Goal: Task Accomplishment & Management: Manage account settings

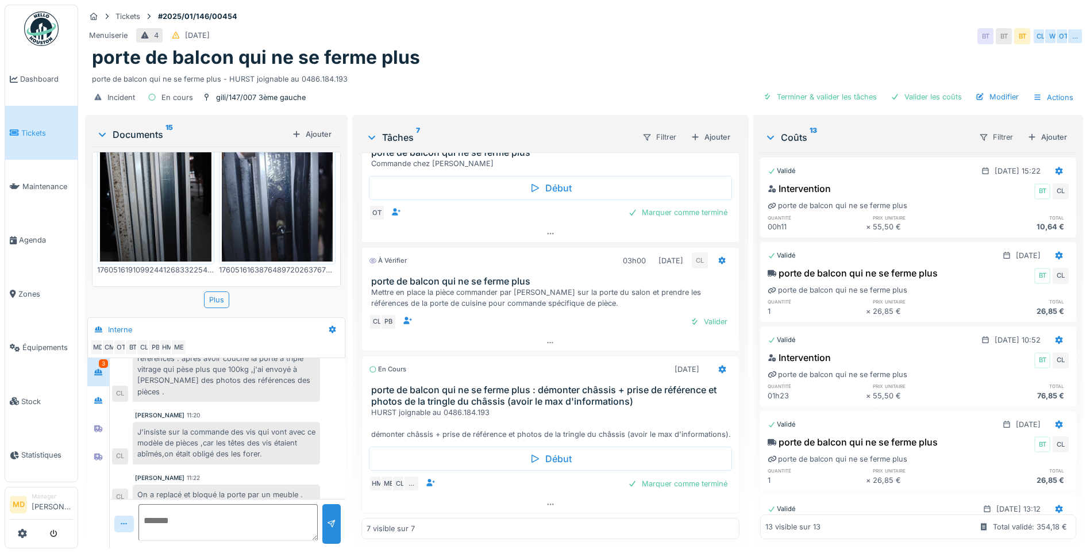
scroll to position [9, 0]
click at [95, 396] on icon at bounding box center [98, 399] width 9 height 7
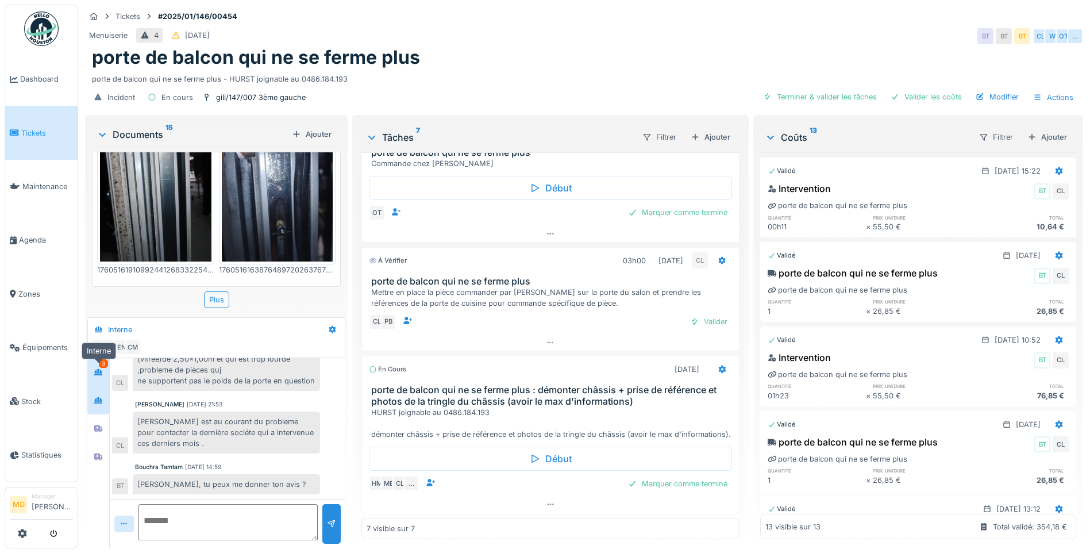
click at [98, 365] on div at bounding box center [98, 372] width 17 height 14
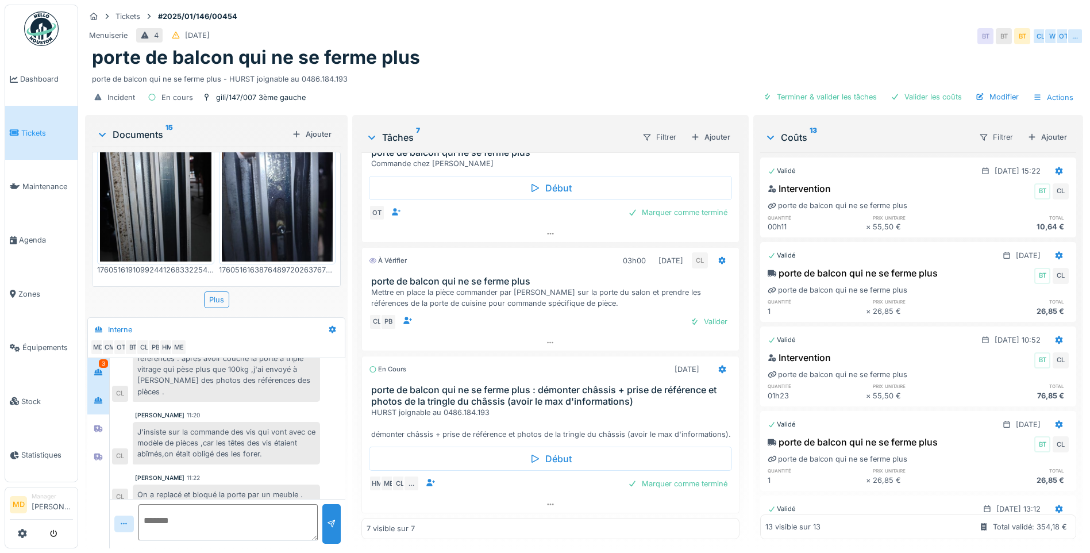
click at [102, 397] on icon at bounding box center [98, 400] width 8 height 6
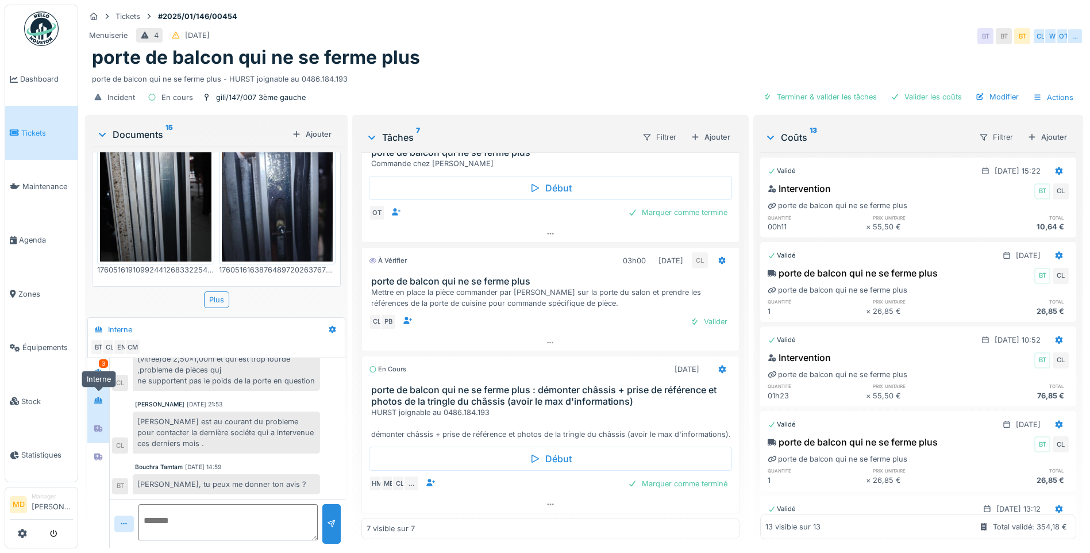
scroll to position [78, 0]
click at [102, 425] on icon at bounding box center [98, 428] width 8 height 7
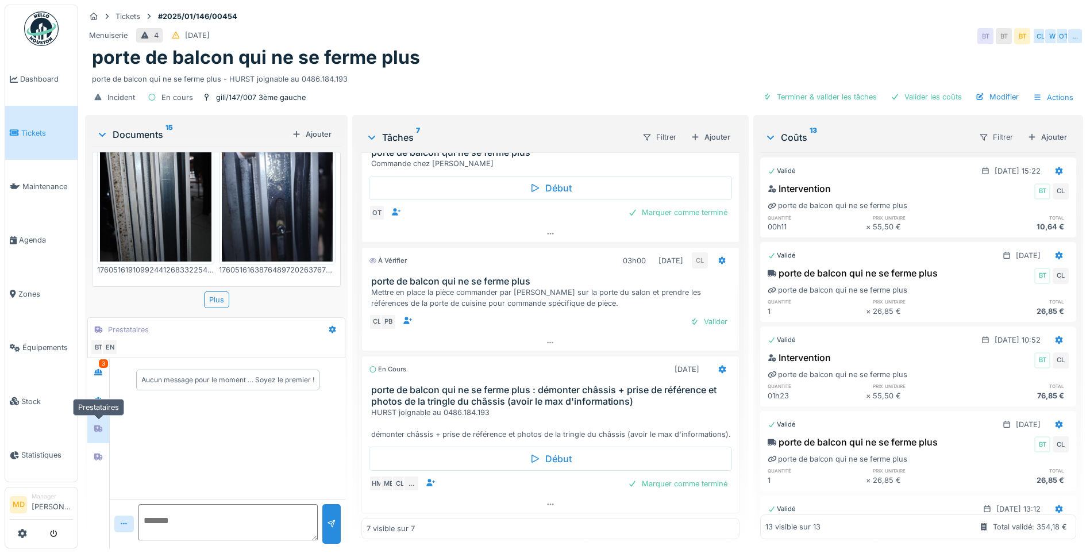
scroll to position [0, 0]
click at [101, 359] on div "3" at bounding box center [103, 363] width 9 height 9
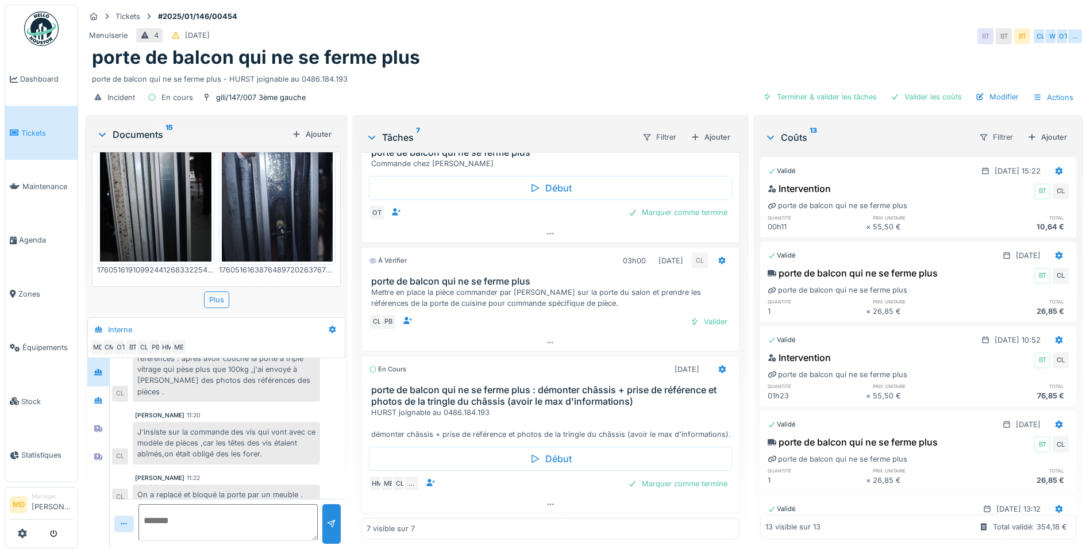
scroll to position [349, 0]
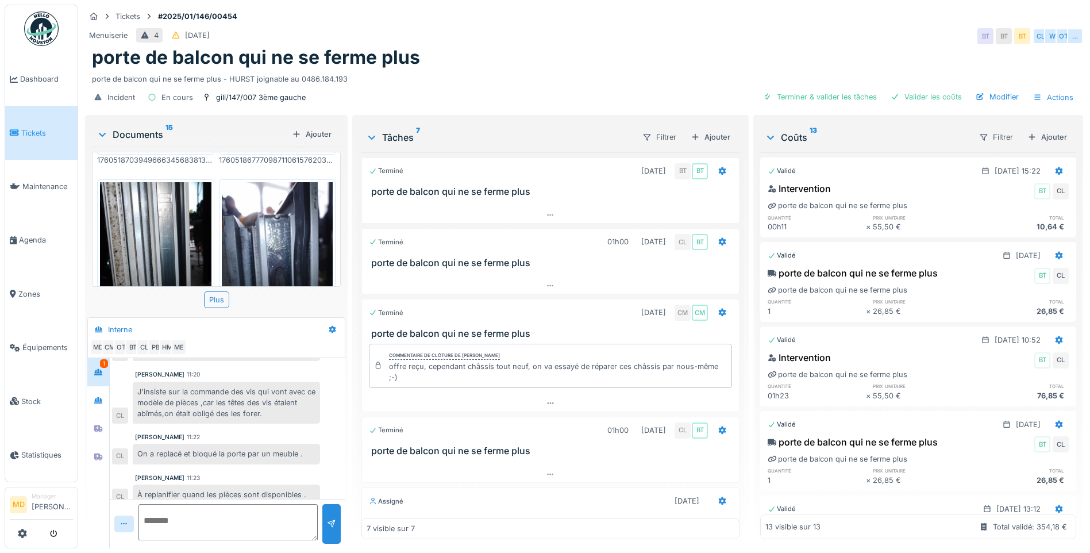
scroll to position [230, 0]
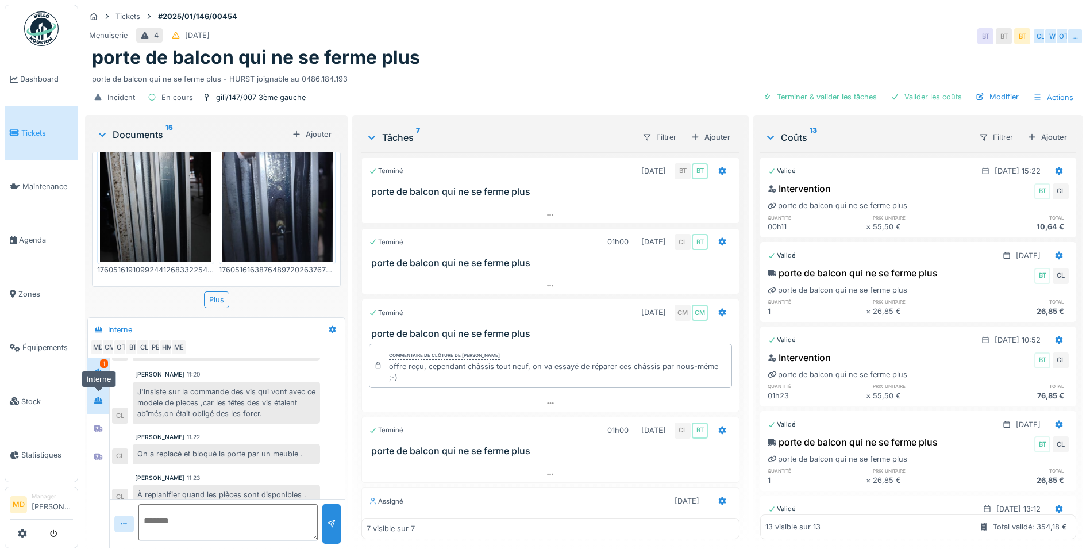
click at [98, 396] on icon at bounding box center [98, 399] width 9 height 7
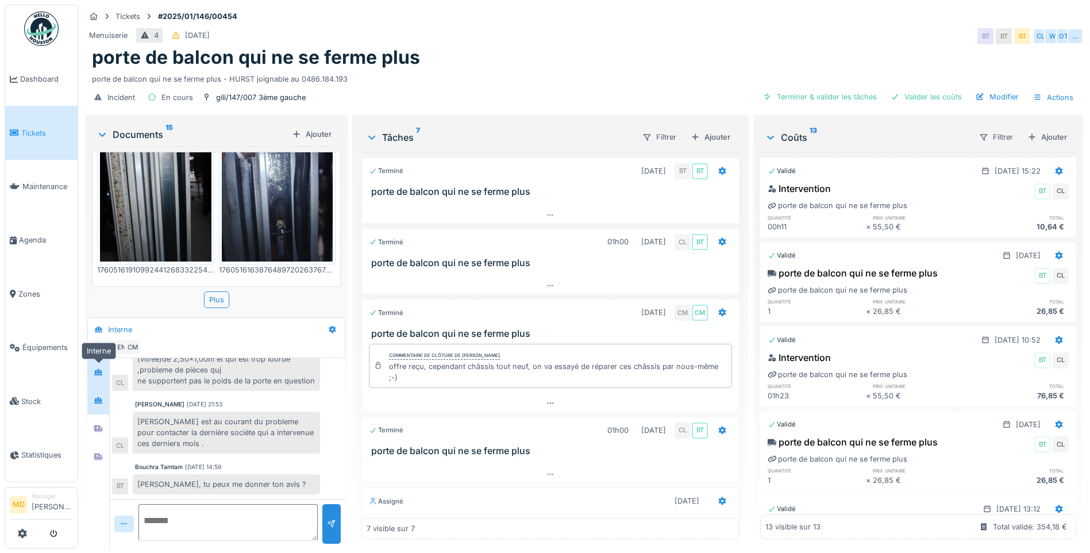
click at [102, 367] on div at bounding box center [98, 372] width 9 height 11
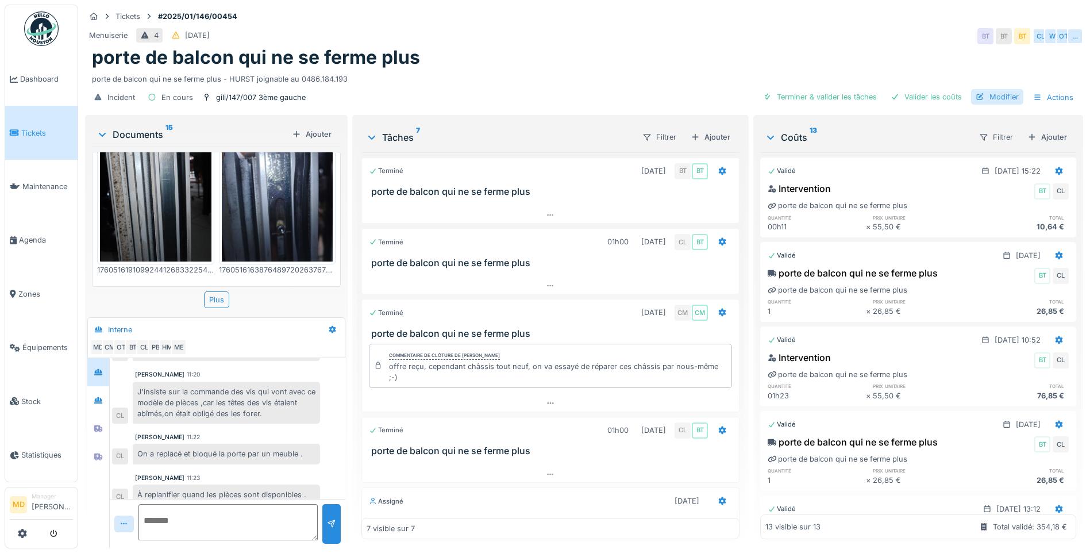
click at [994, 89] on div "Modifier" at bounding box center [997, 97] width 52 height 16
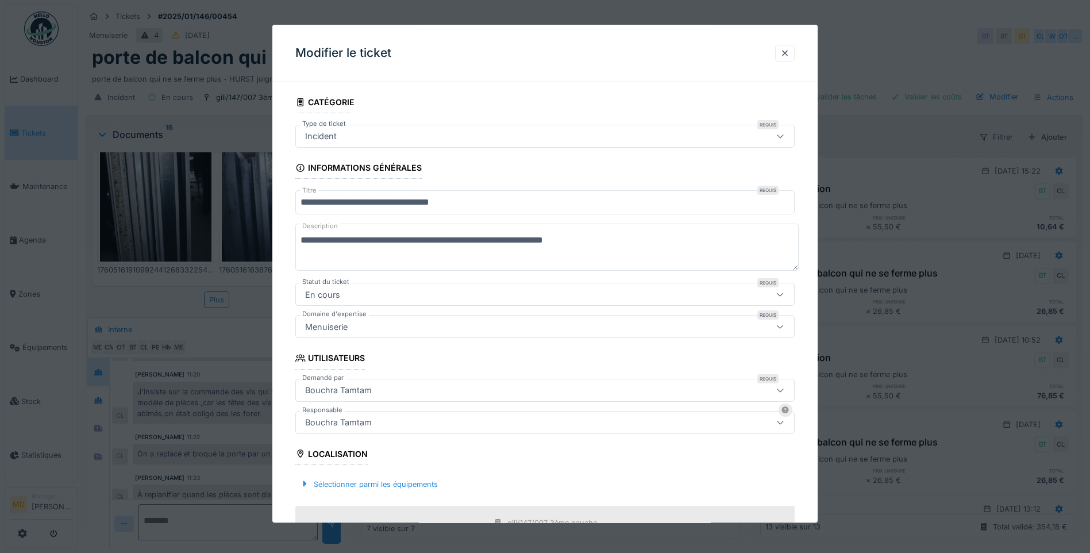
click at [369, 419] on div "Bouchra Tamtam" at bounding box center [339, 422] width 76 height 13
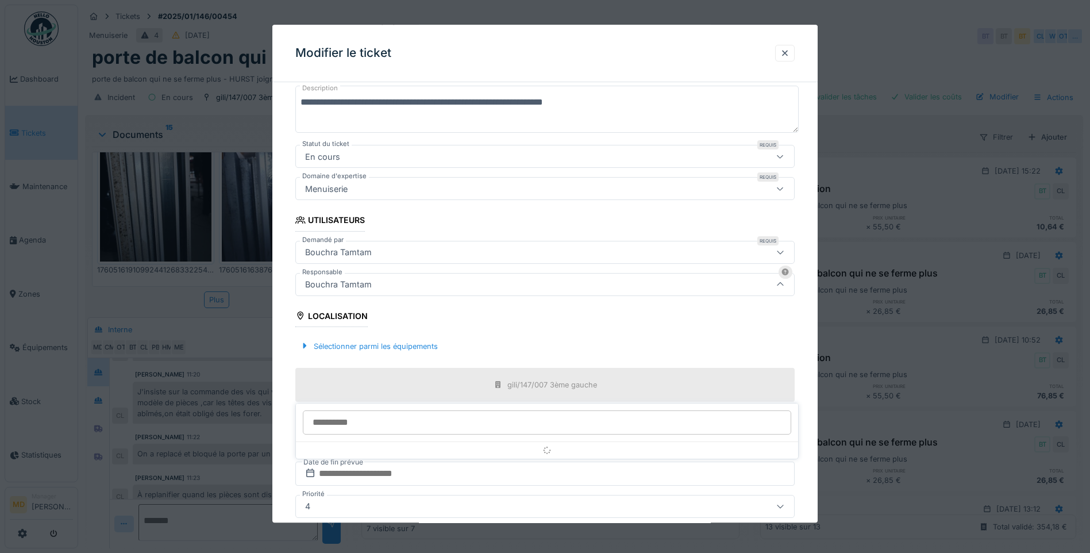
scroll to position [149, 0]
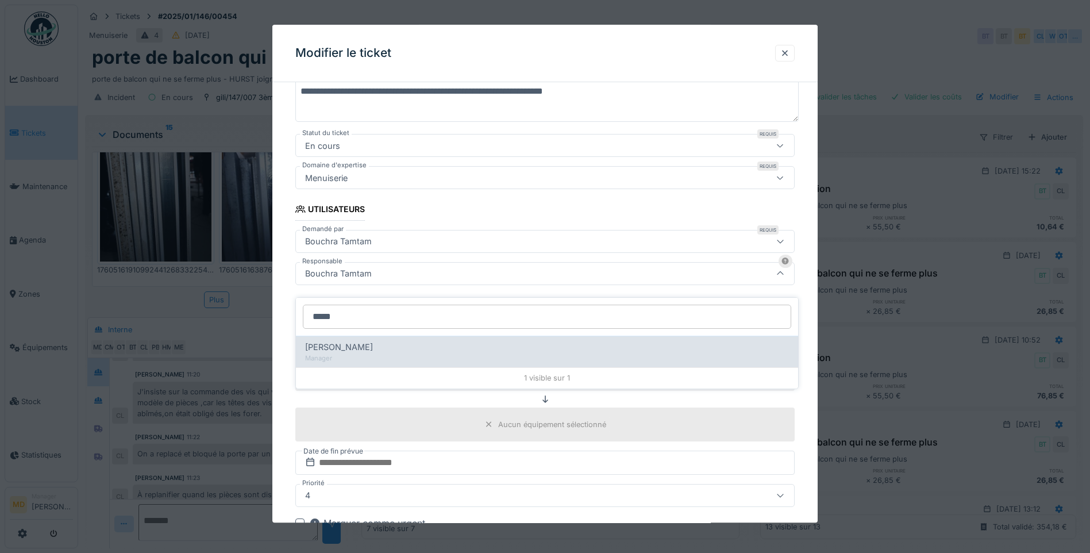
type input "*****"
click at [337, 353] on div "Manager" at bounding box center [547, 358] width 484 height 10
type input "****"
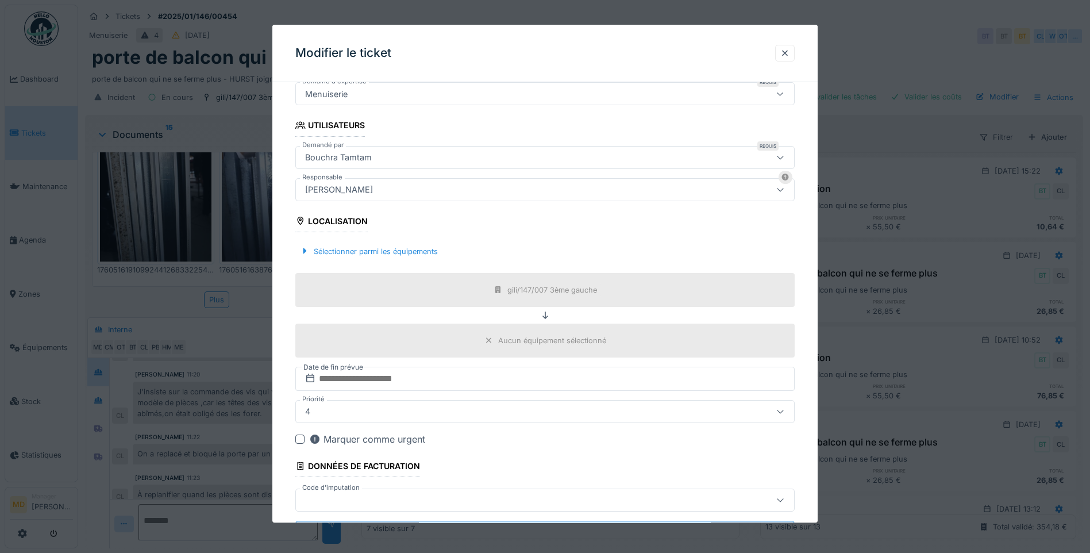
scroll to position [287, 0]
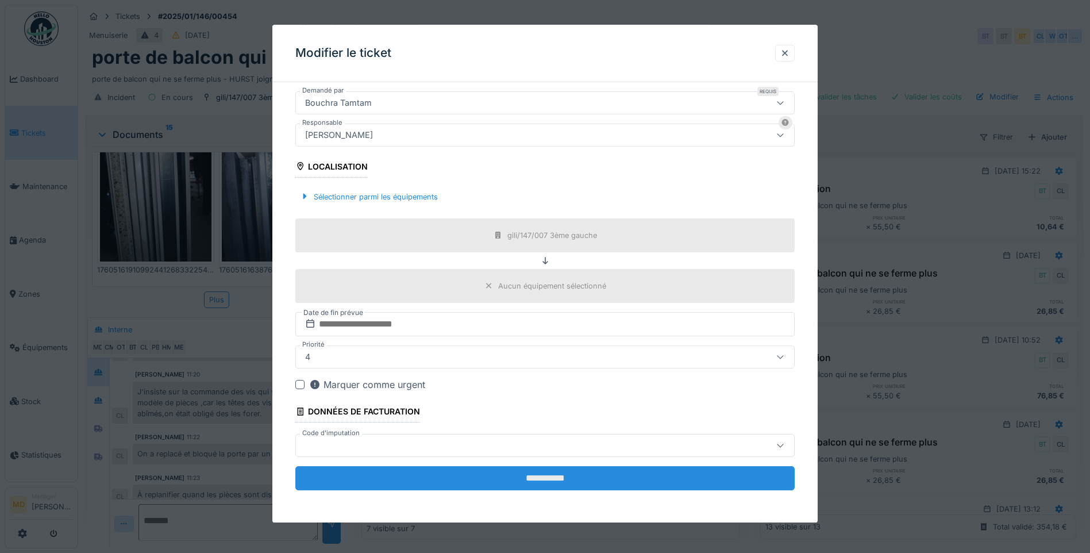
click at [484, 471] on input "**********" at bounding box center [544, 478] width 499 height 24
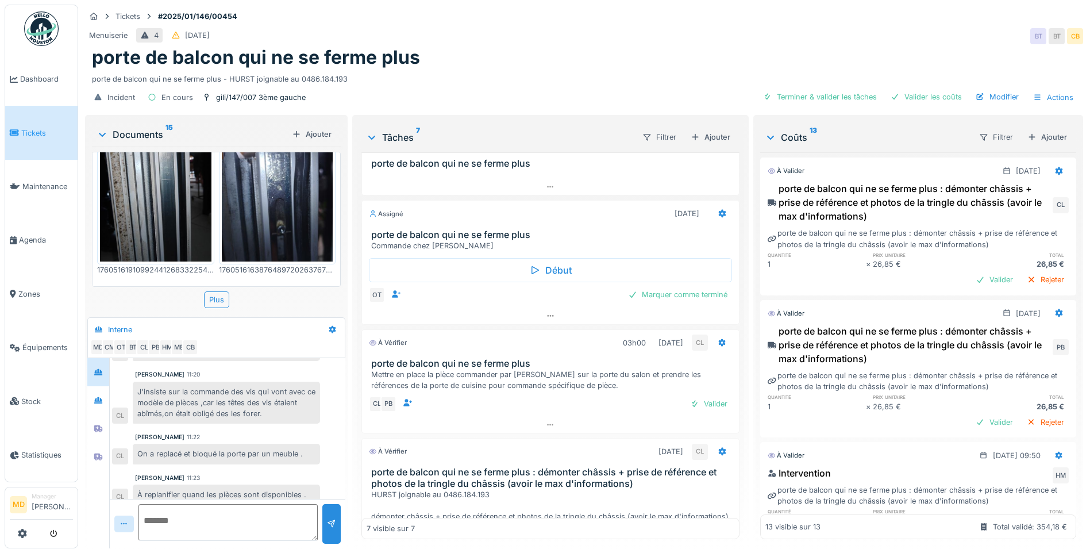
scroll to position [349, 0]
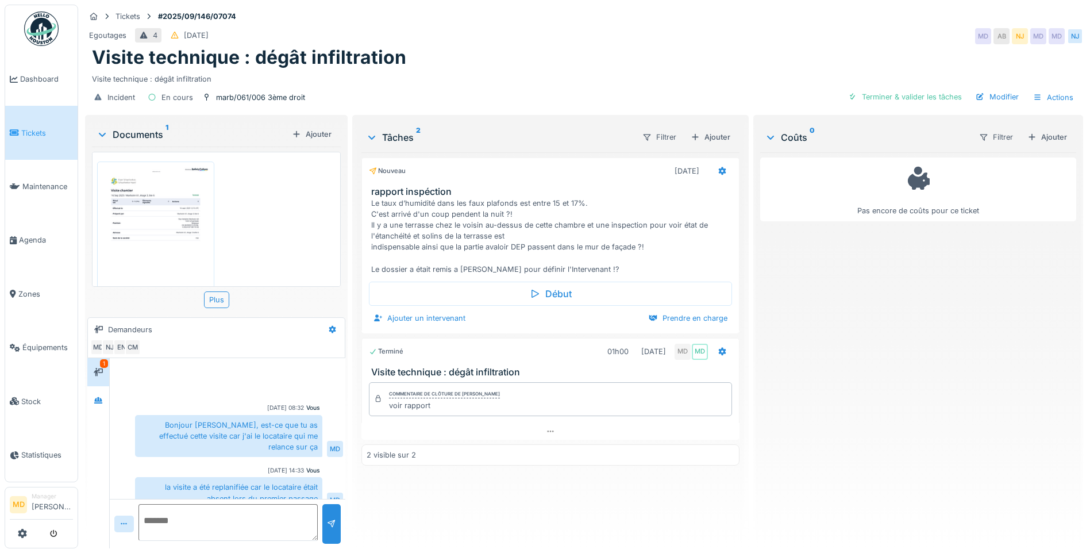
scroll to position [129, 0]
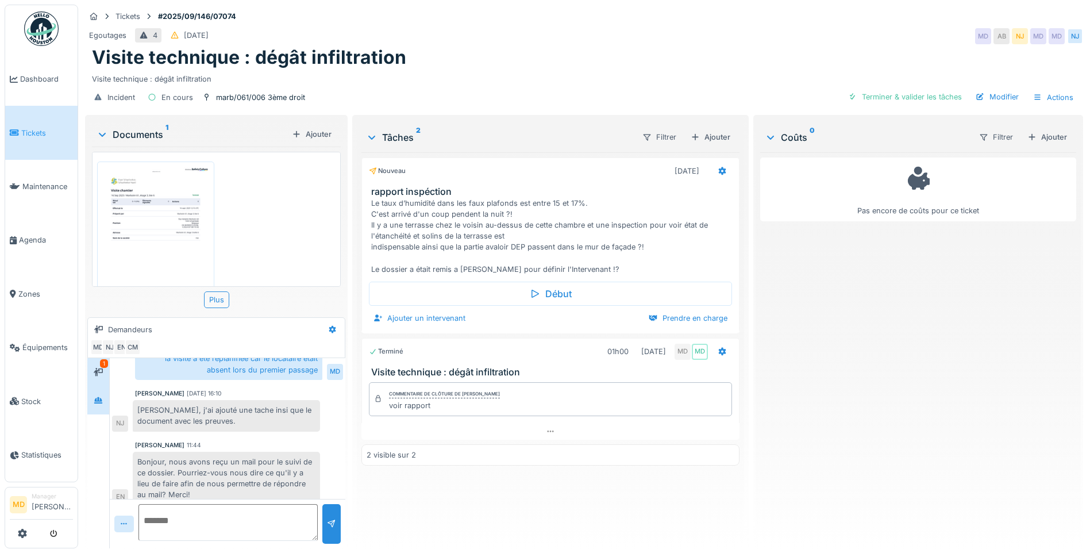
drag, startPoint x: 116, startPoint y: 395, endPoint x: 97, endPoint y: 401, distance: 20.0
click at [116, 400] on div "Mouad, j'ai ajouté une tache insi que le document avec les preuves. NJ" at bounding box center [216, 415] width 208 height 31
click at [94, 402] on icon at bounding box center [98, 399] width 9 height 7
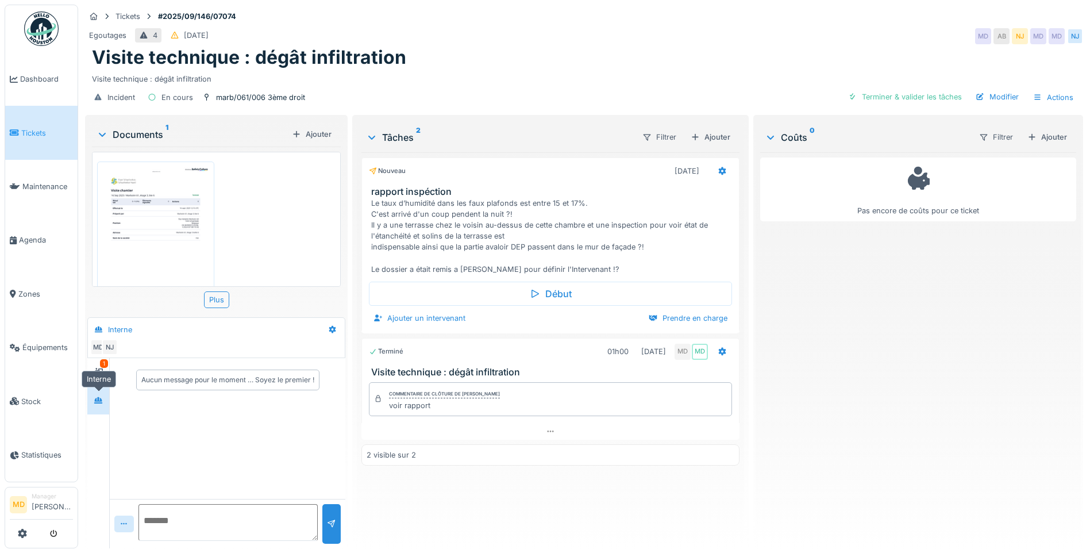
scroll to position [0, 0]
click at [93, 381] on div at bounding box center [98, 372] width 17 height 19
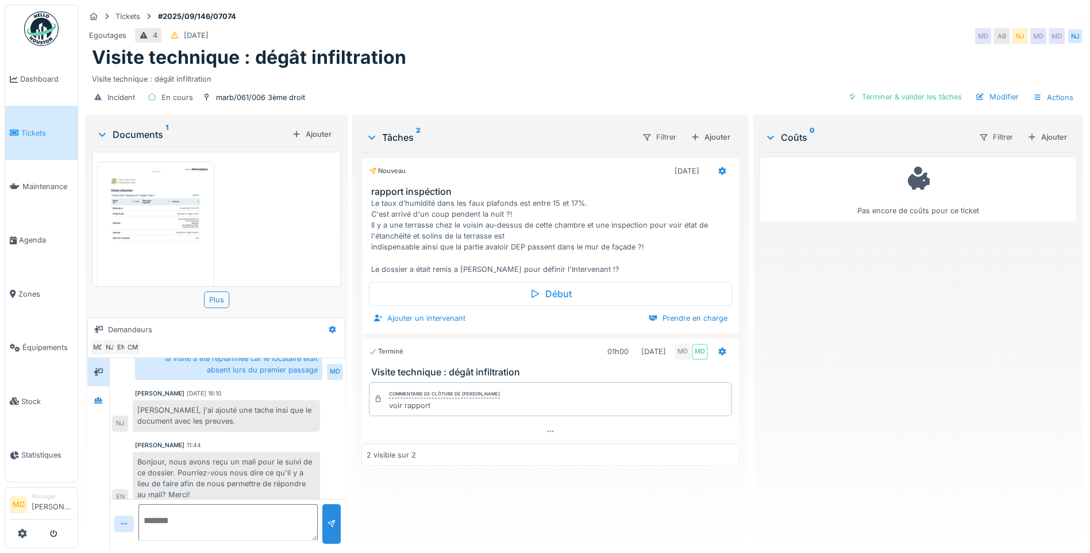
scroll to position [9, 0]
click at [122, 222] on img at bounding box center [155, 242] width 111 height 157
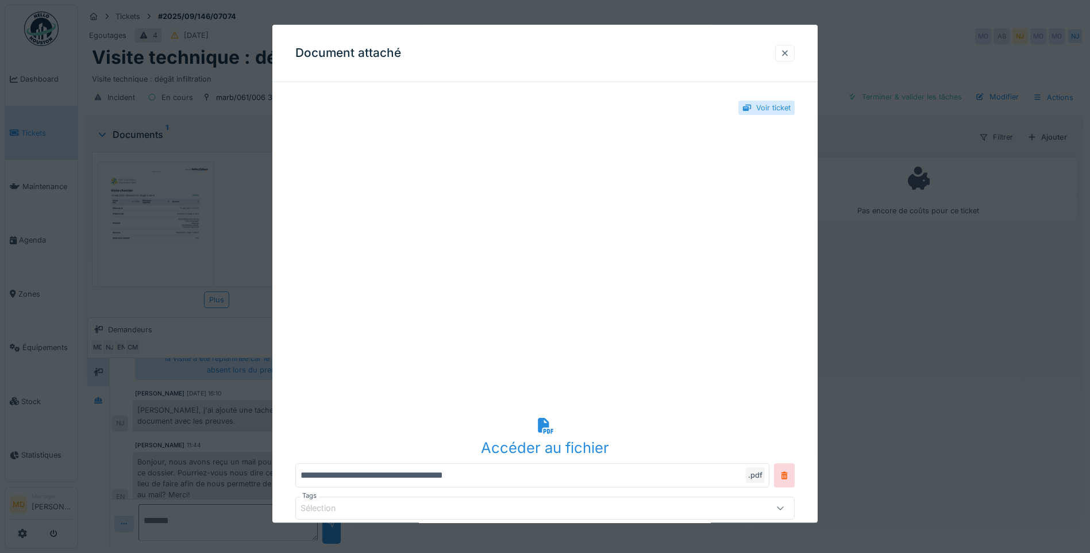
click at [789, 53] on div at bounding box center [784, 53] width 9 height 11
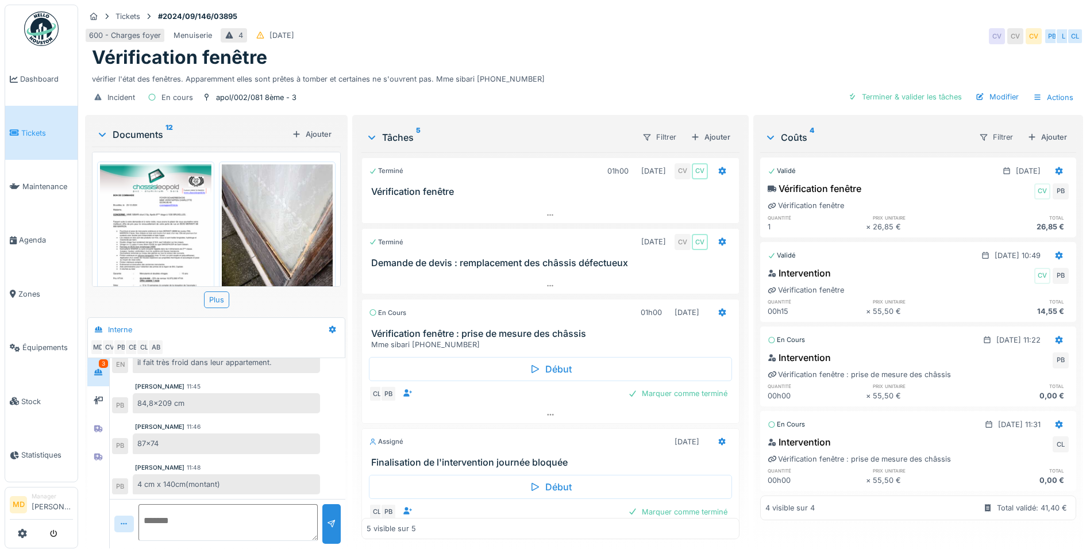
scroll to position [146, 0]
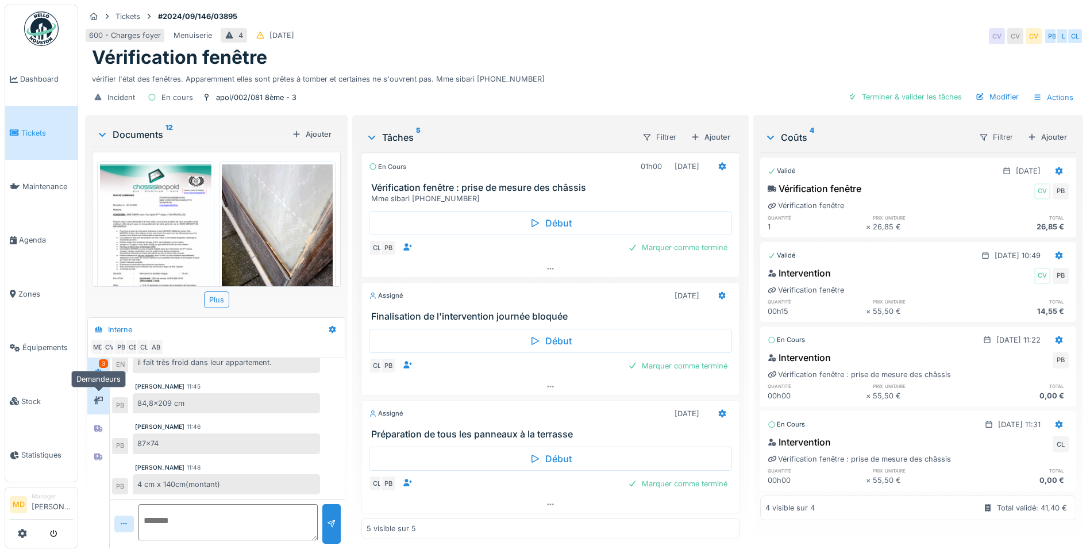
click at [101, 395] on div at bounding box center [98, 400] width 9 height 11
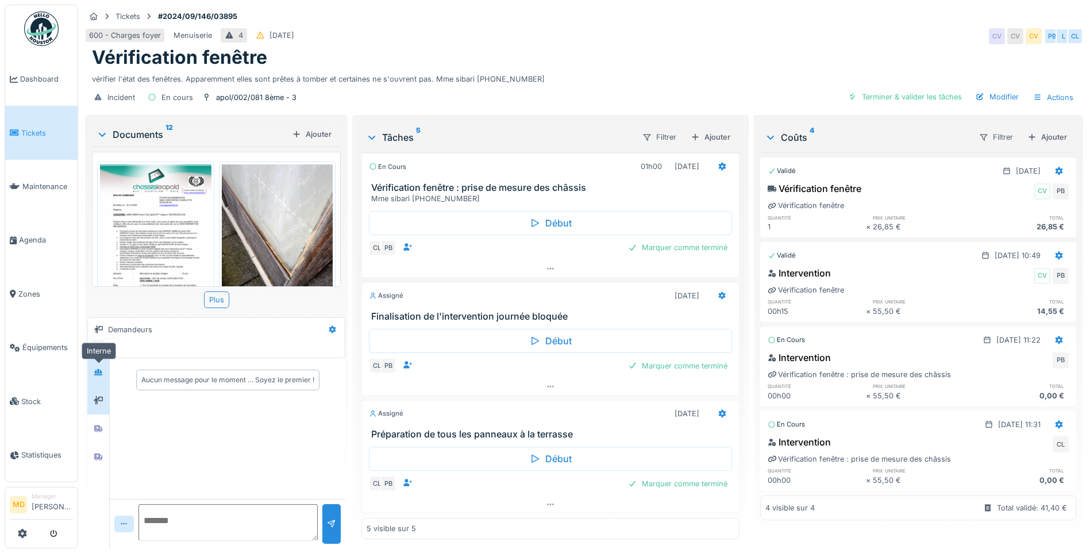
click at [101, 368] on div at bounding box center [98, 372] width 9 height 11
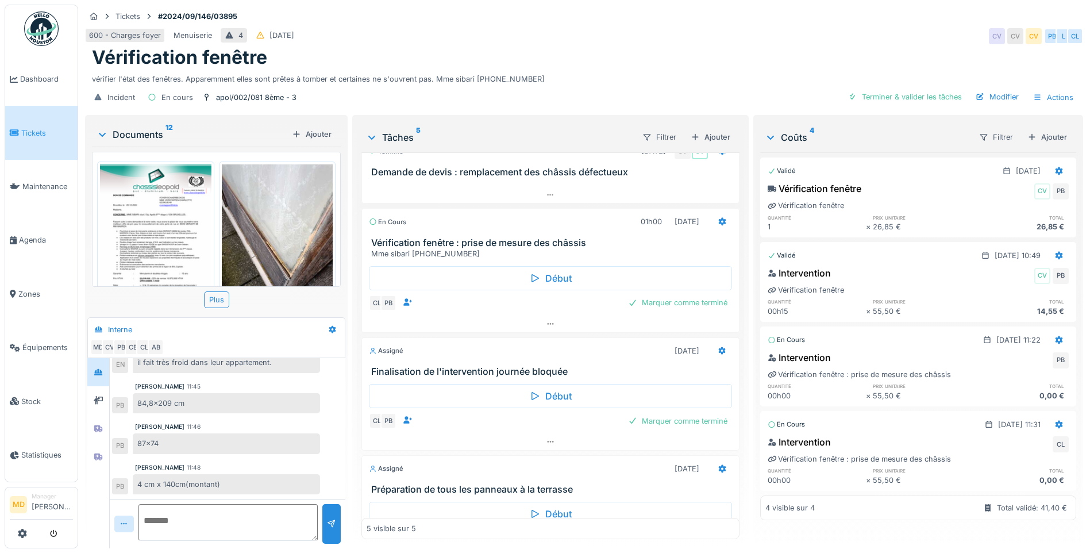
scroll to position [146, 0]
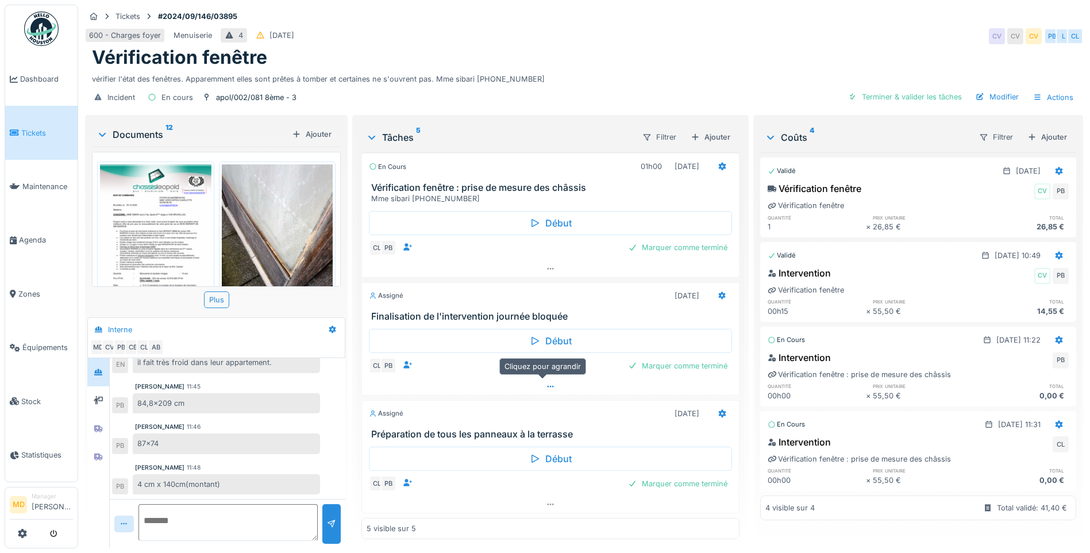
click at [546, 383] on icon at bounding box center [550, 386] width 9 height 7
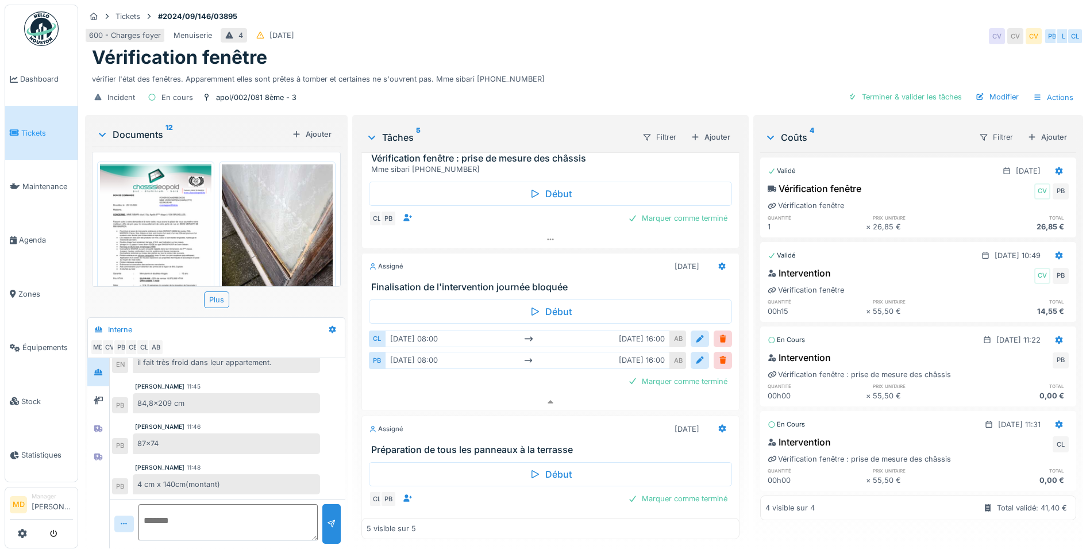
scroll to position [191, 0]
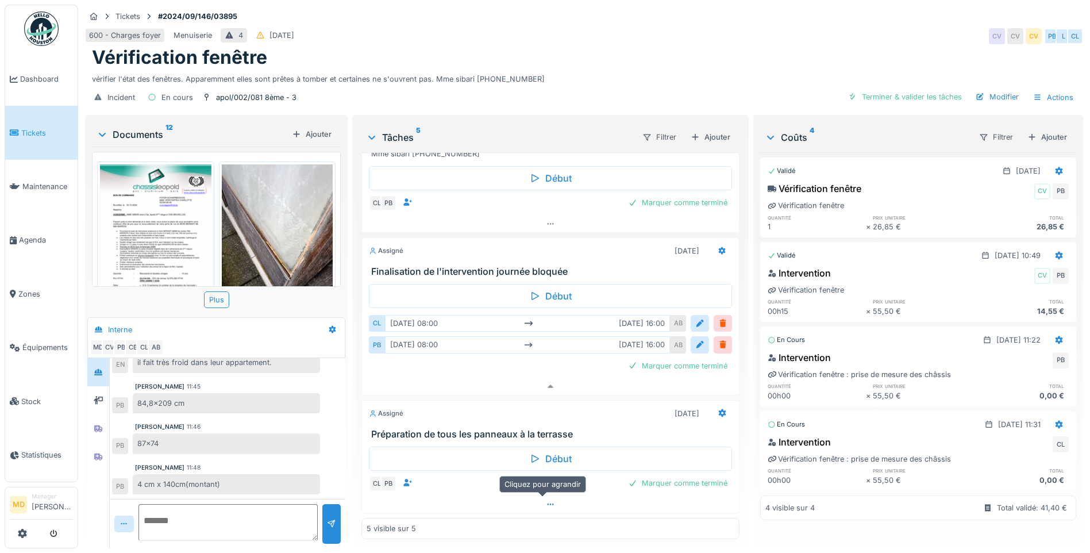
click at [546, 500] on icon at bounding box center [550, 503] width 9 height 7
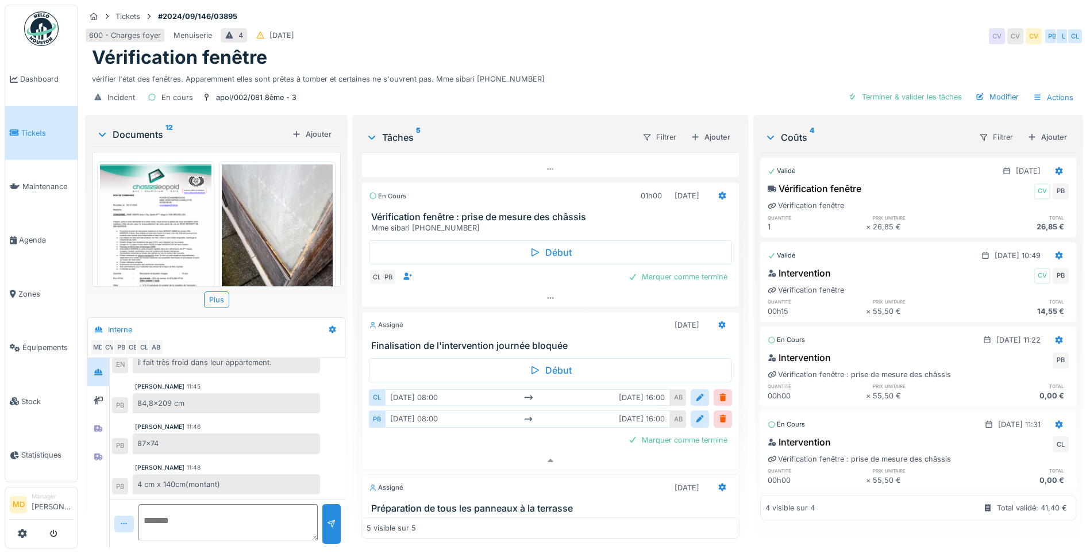
scroll to position [18, 0]
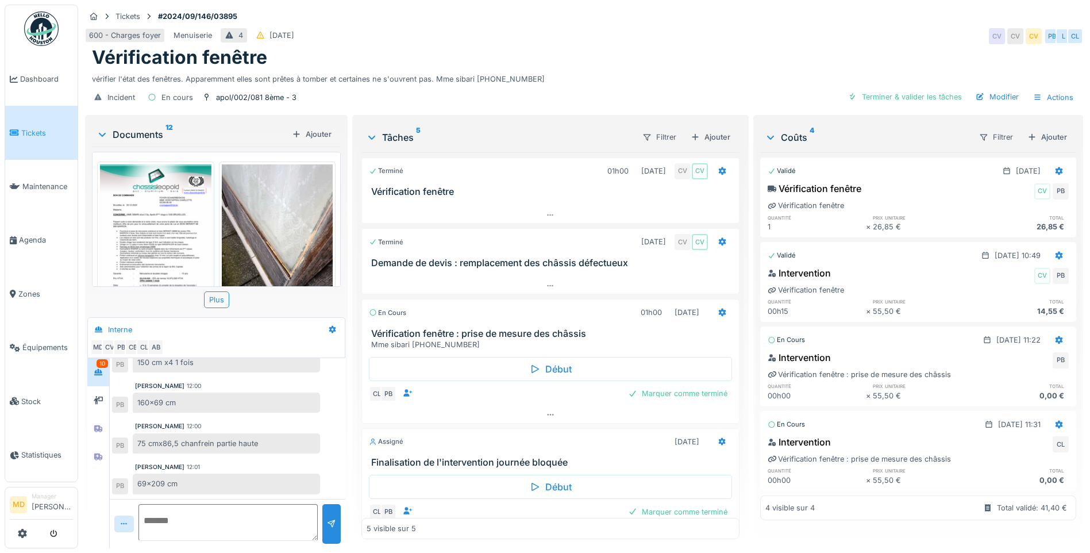
scroll to position [9, 0]
click at [111, 390] on div "Paul Baton 11:53 Au lieu de 140 cm il faut 4cm x 145 cm 10 fois PB Paul Baton 1…" at bounding box center [228, 275] width 236 height 446
click at [102, 396] on icon at bounding box center [98, 399] width 9 height 7
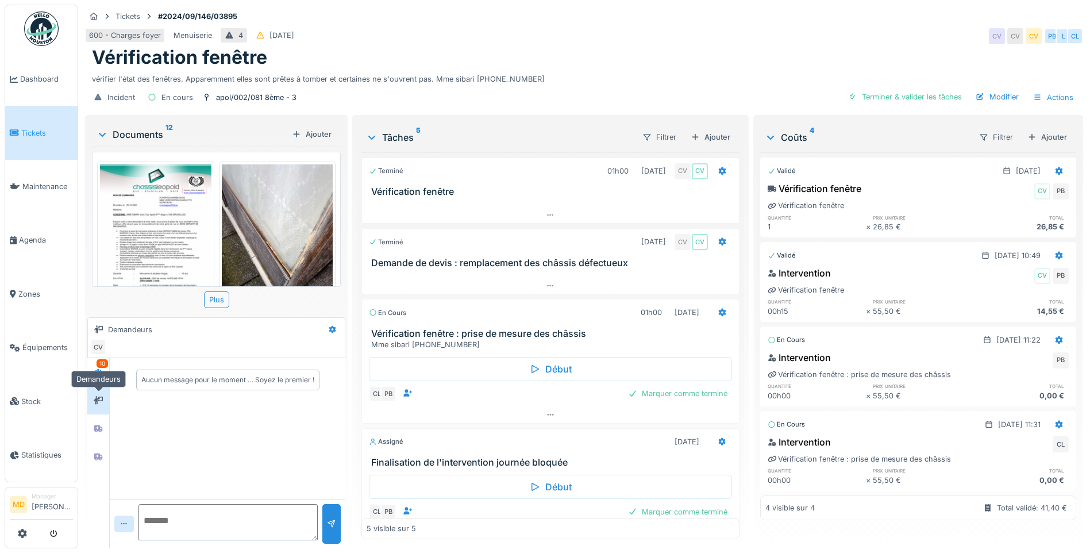
scroll to position [0, 0]
click at [107, 361] on div at bounding box center [98, 372] width 22 height 28
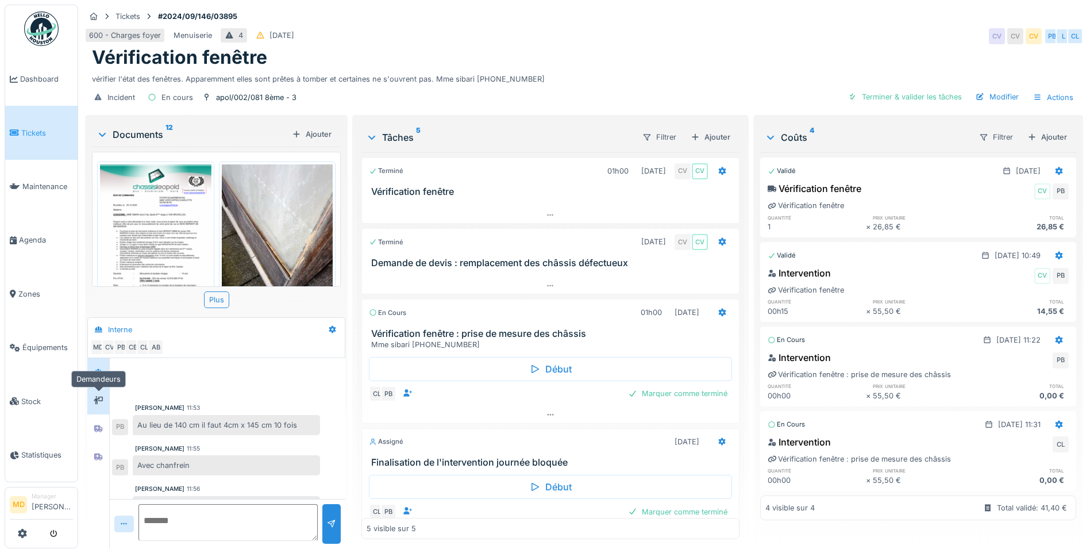
click at [98, 399] on icon at bounding box center [98, 400] width 9 height 8
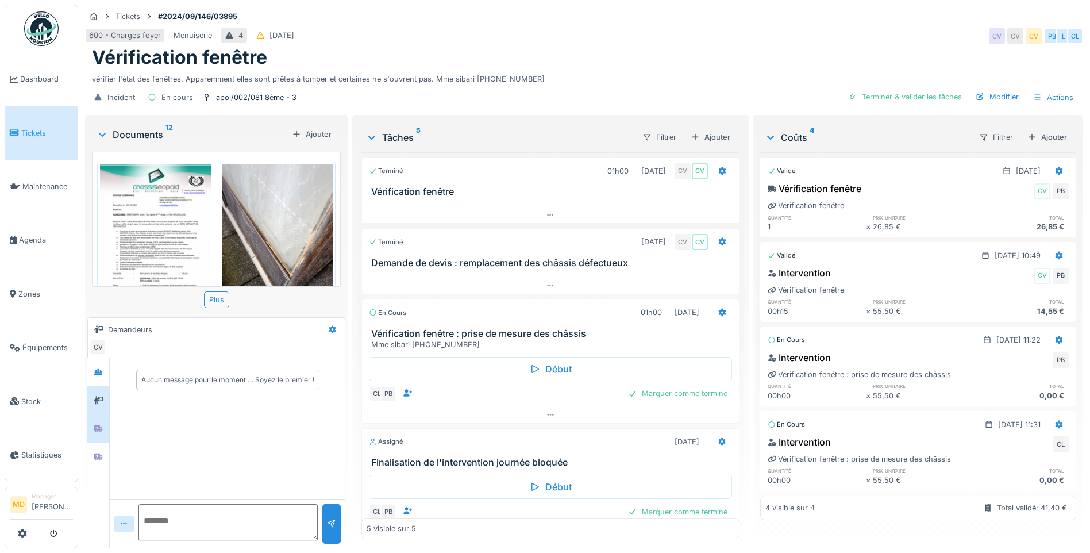
click at [105, 429] on div at bounding box center [98, 428] width 17 height 14
click at [102, 452] on div at bounding box center [98, 457] width 9 height 11
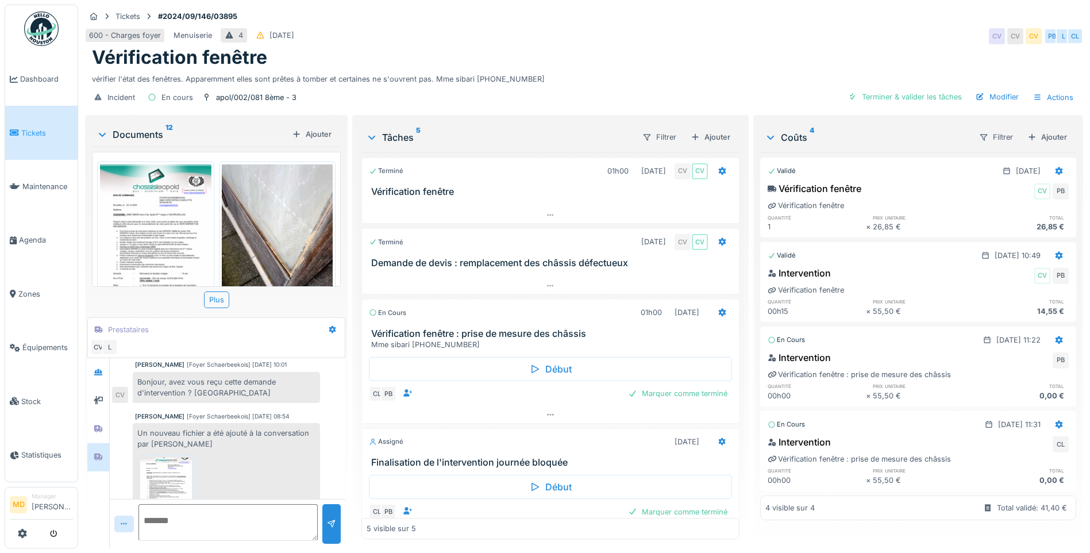
scroll to position [87, 0]
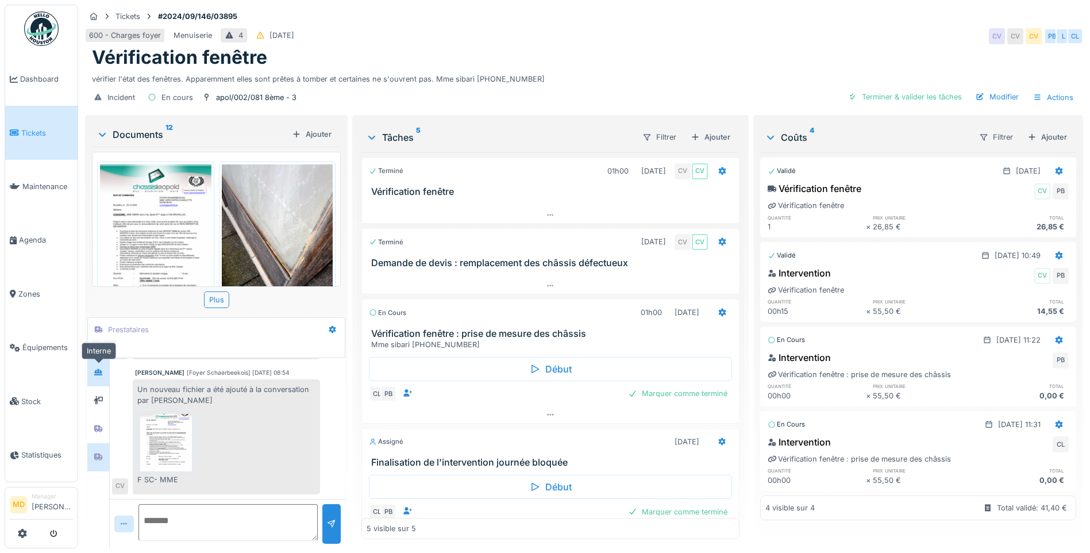
click at [104, 375] on div at bounding box center [98, 372] width 17 height 14
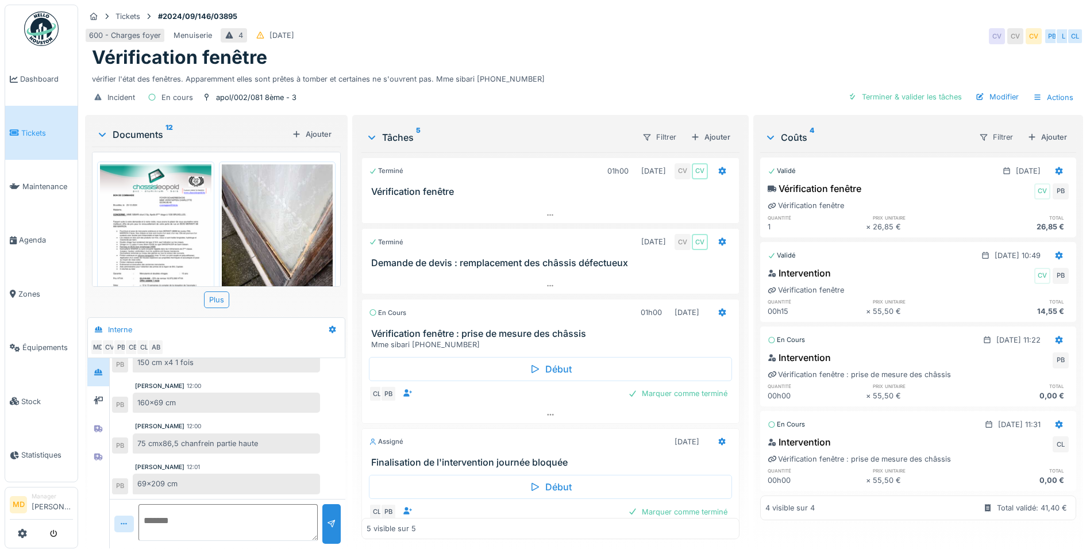
scroll to position [0, 0]
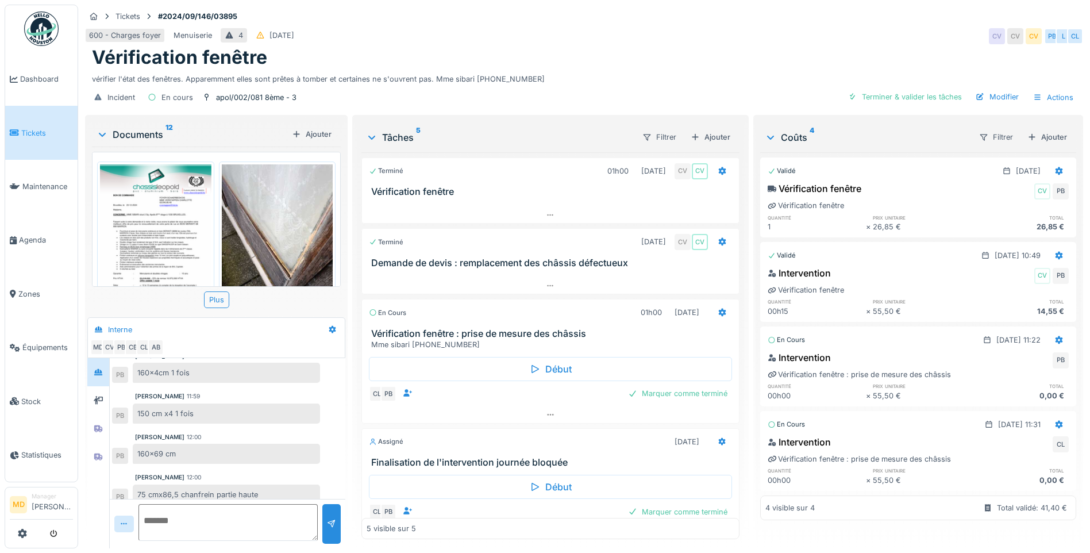
scroll to position [306, 0]
